Goal: Information Seeking & Learning: Check status

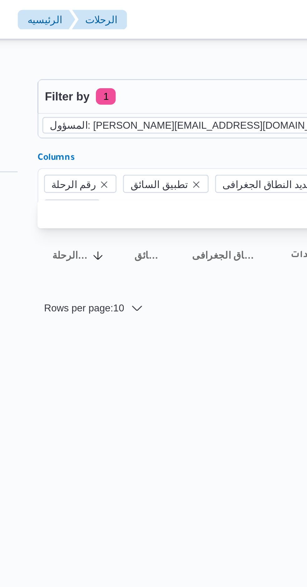
click at [199, 47] on icon "remove selected entity" at bounding box center [200, 47] width 3 height 3
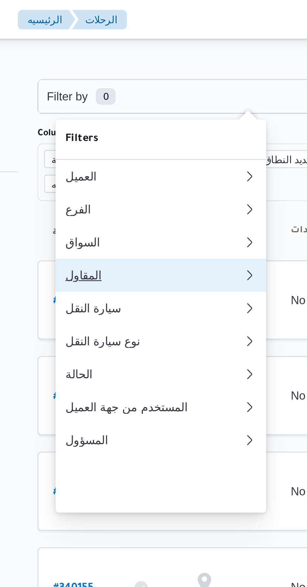
click at [130, 107] on div "المقاول" at bounding box center [126, 104] width 68 height 5
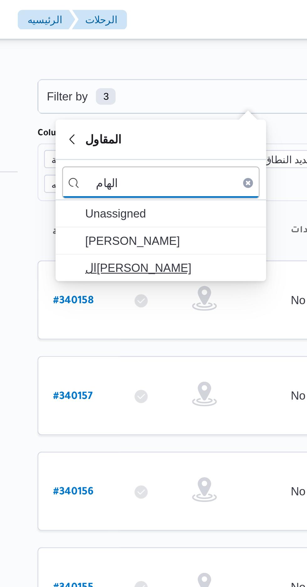
type input "الهام"
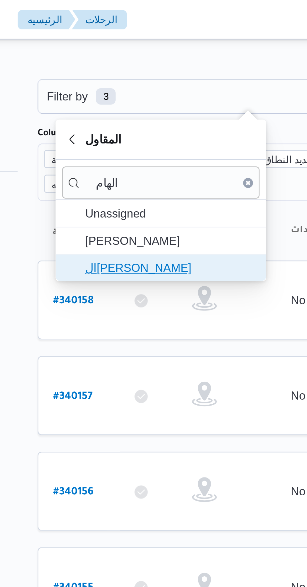
click at [140, 100] on span "ال[PERSON_NAME]" at bounding box center [132, 102] width 65 height 8
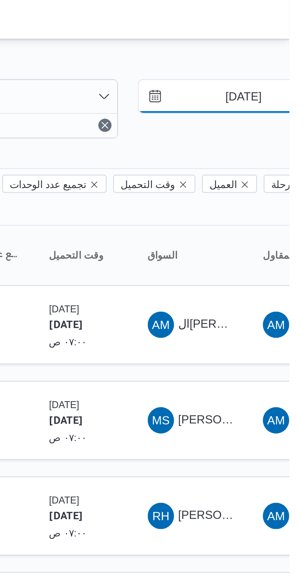
click at [284, 36] on input "[DATE]" at bounding box center [285, 36] width 71 height 13
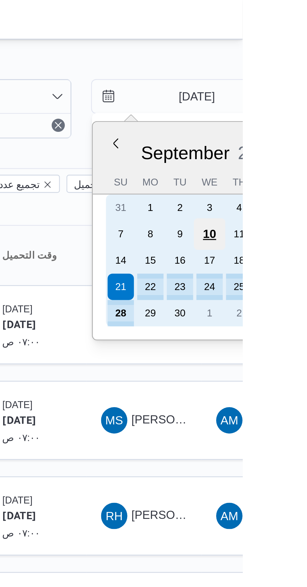
click at [296, 88] on div "10" at bounding box center [295, 89] width 12 height 12
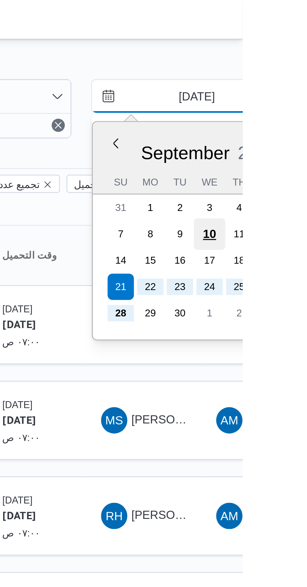
type input "[DATE]"
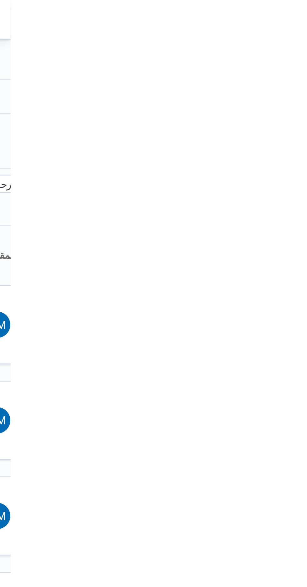
type input "[DATE]"
